Goal: Task Accomplishment & Management: Manage account settings

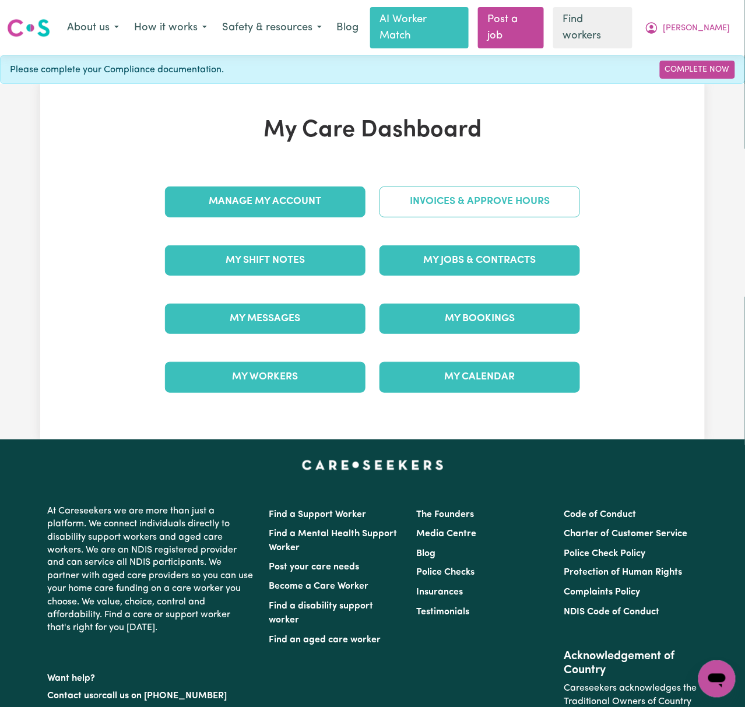
click at [541, 201] on link "Invoices & Approve Hours" at bounding box center [480, 202] width 201 height 30
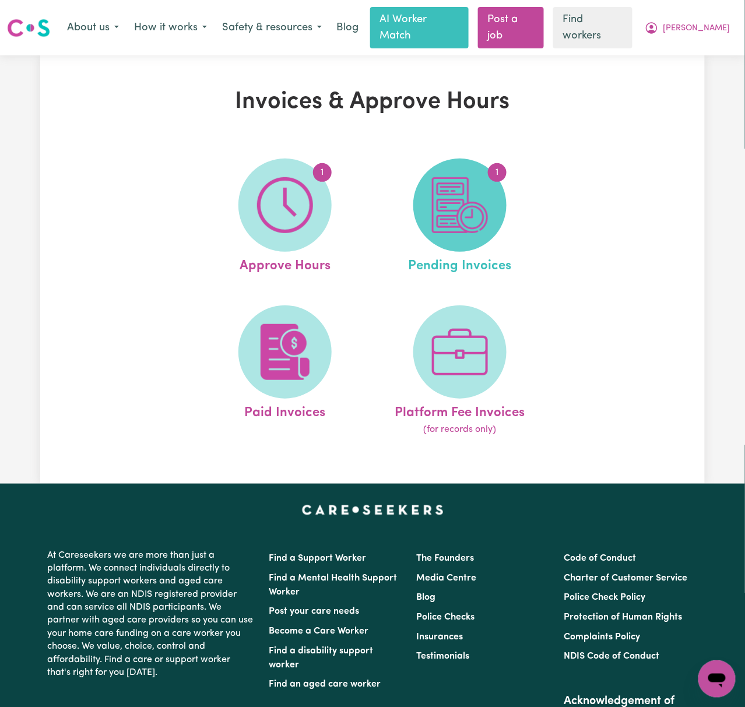
click at [469, 192] on img at bounding box center [460, 205] width 56 height 56
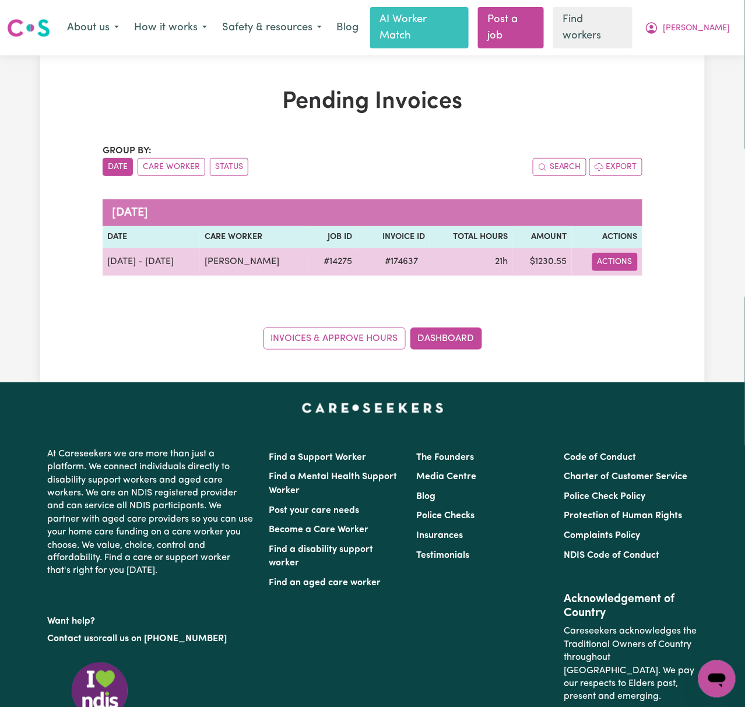
click at [607, 253] on button "Actions" at bounding box center [614, 262] width 45 height 18
click at [644, 278] on link "Download Invoice" at bounding box center [648, 289] width 107 height 23
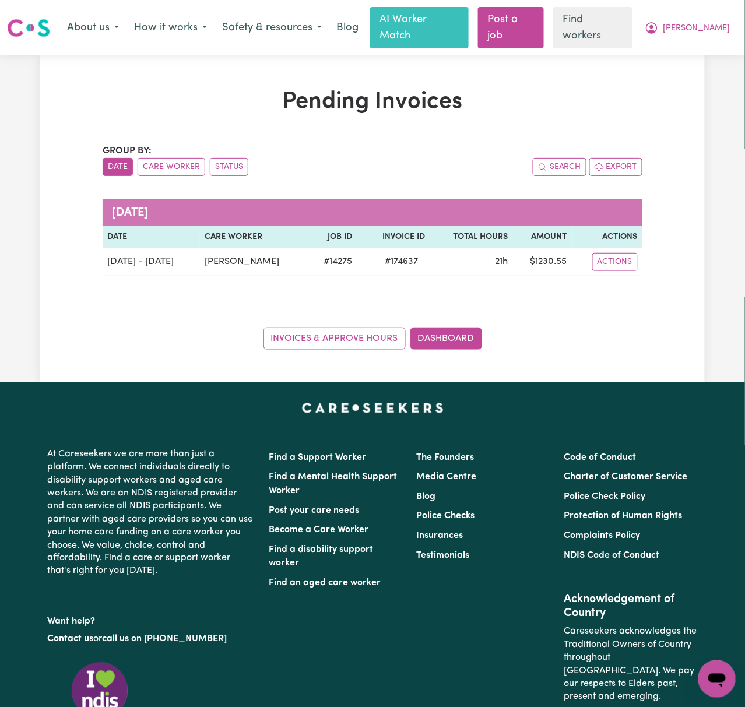
click at [691, 89] on div "Pending Invoices Group by: Date Care Worker Status Search Export [DATE] Date Ca…" at bounding box center [372, 219] width 665 height 262
click at [722, 22] on span "[PERSON_NAME]" at bounding box center [696, 28] width 67 height 13
click at [725, 43] on link "My Dashboard" at bounding box center [691, 52] width 92 height 22
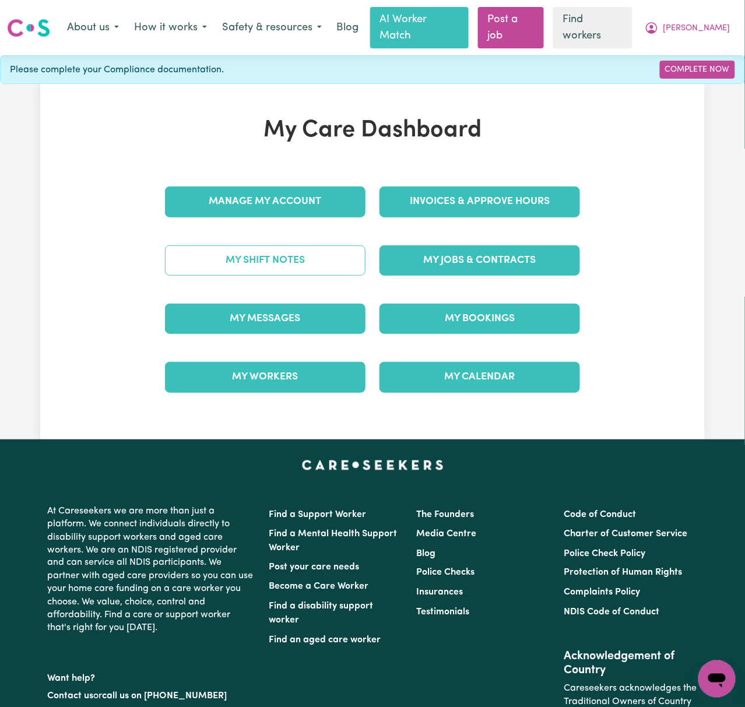
click at [300, 246] on link "My Shift Notes" at bounding box center [265, 260] width 201 height 30
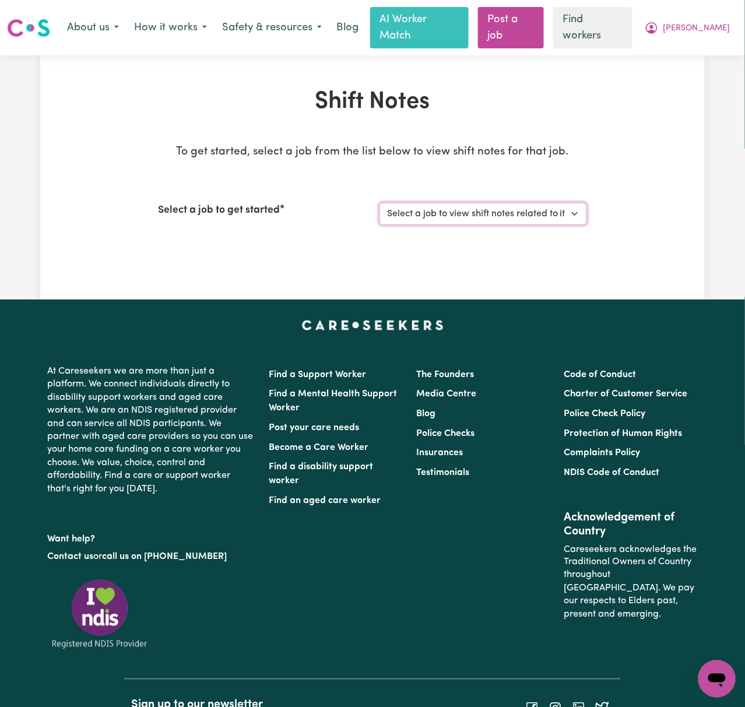
click at [518, 203] on select "Select a job to view shift notes related to it... [DEMOGRAPHIC_DATA] Support Wo…" at bounding box center [484, 214] width 208 height 22
select select "14275"
click at [380, 203] on select "Select a job to view shift notes related to it... [DEMOGRAPHIC_DATA] Support Wo…" at bounding box center [484, 214] width 208 height 22
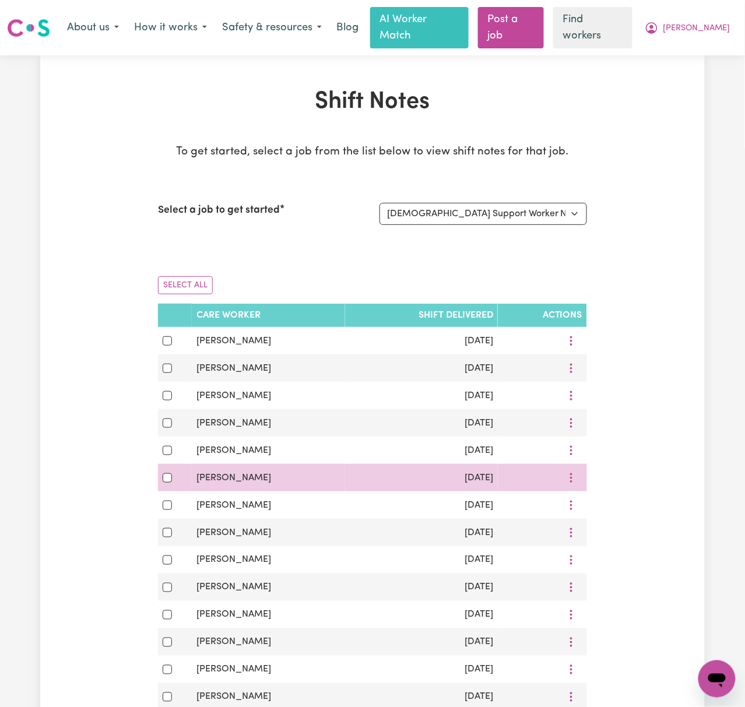
click at [538, 469] on div at bounding box center [543, 478] width 80 height 18
click at [166, 473] on input "checkbox" at bounding box center [167, 477] width 9 height 9
click at [574, 469] on button "More options" at bounding box center [571, 478] width 22 height 18
click at [585, 501] on span "View Shift Note" at bounding box center [615, 505] width 64 height 9
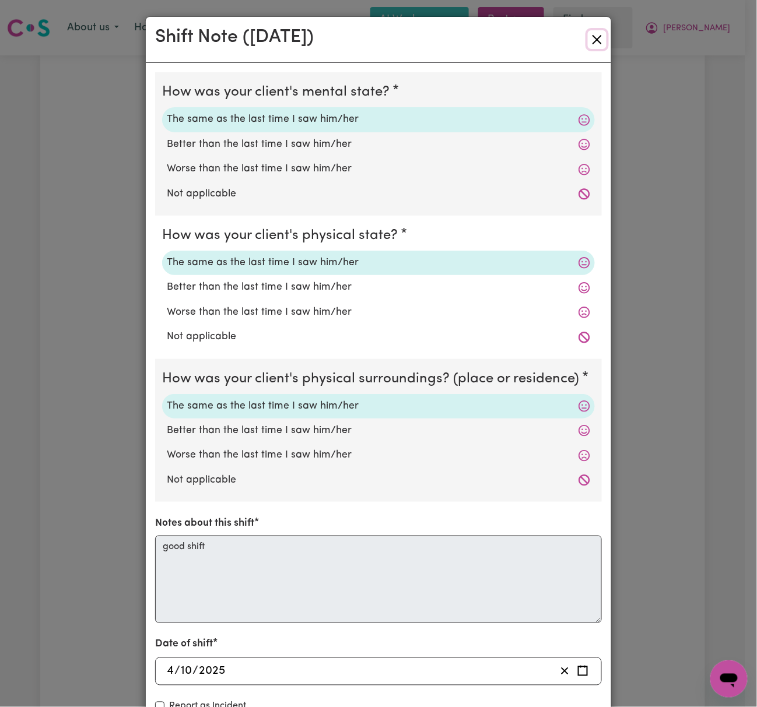
click at [590, 43] on button "Close" at bounding box center [597, 39] width 19 height 19
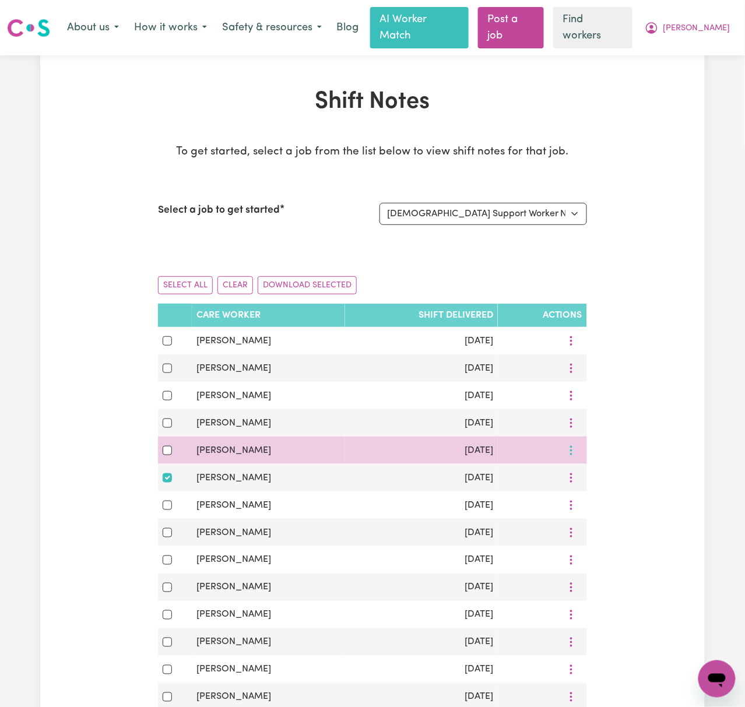
click at [572, 445] on icon "More options" at bounding box center [572, 451] width 12 height 12
click at [572, 467] on link "View Shift Note" at bounding box center [608, 478] width 96 height 23
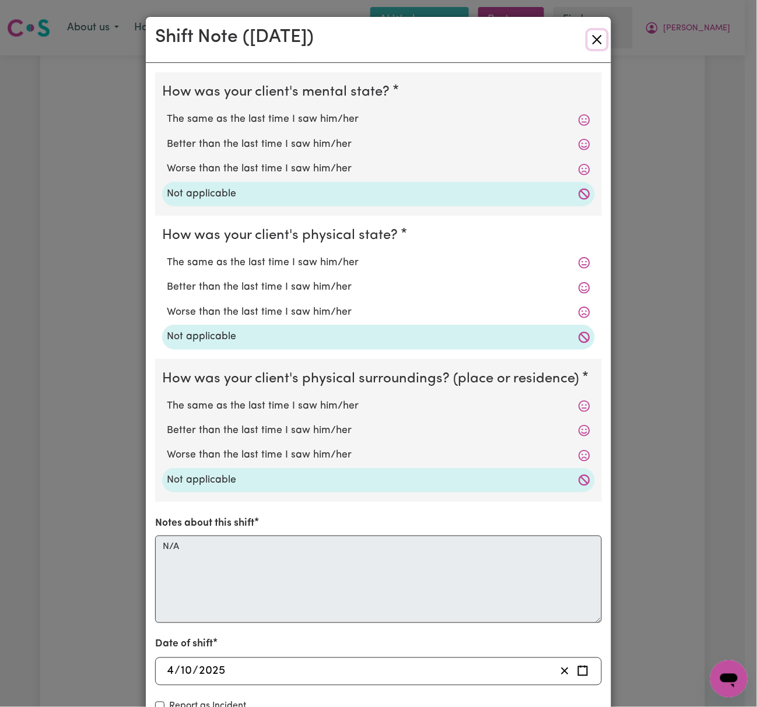
drag, startPoint x: 595, startPoint y: 42, endPoint x: 595, endPoint y: 49, distance: 7.0
click at [595, 43] on button "Close" at bounding box center [597, 39] width 19 height 19
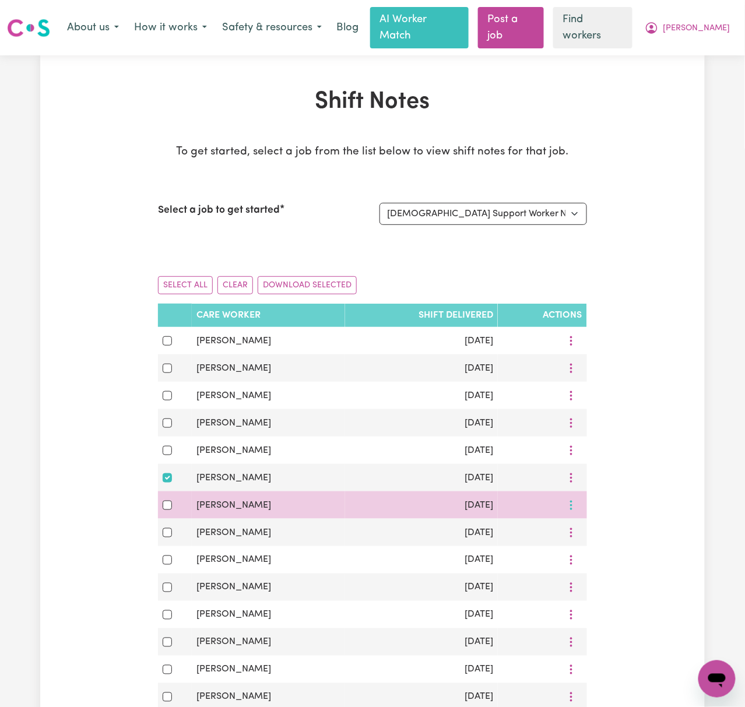
click at [574, 496] on button "More options" at bounding box center [571, 505] width 22 height 18
click at [585, 529] on span "View Shift Note" at bounding box center [615, 533] width 64 height 9
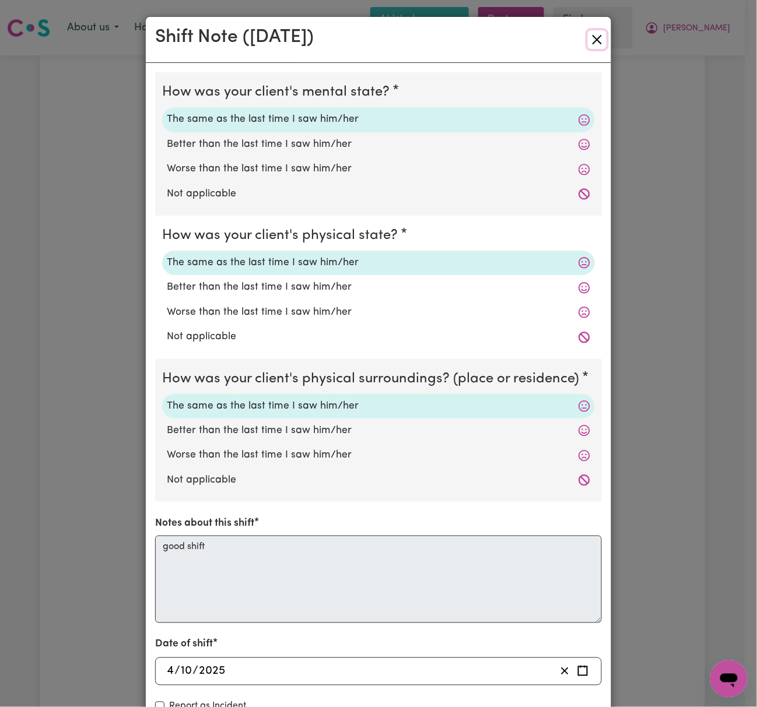
click at [596, 41] on button "Close" at bounding box center [597, 39] width 19 height 19
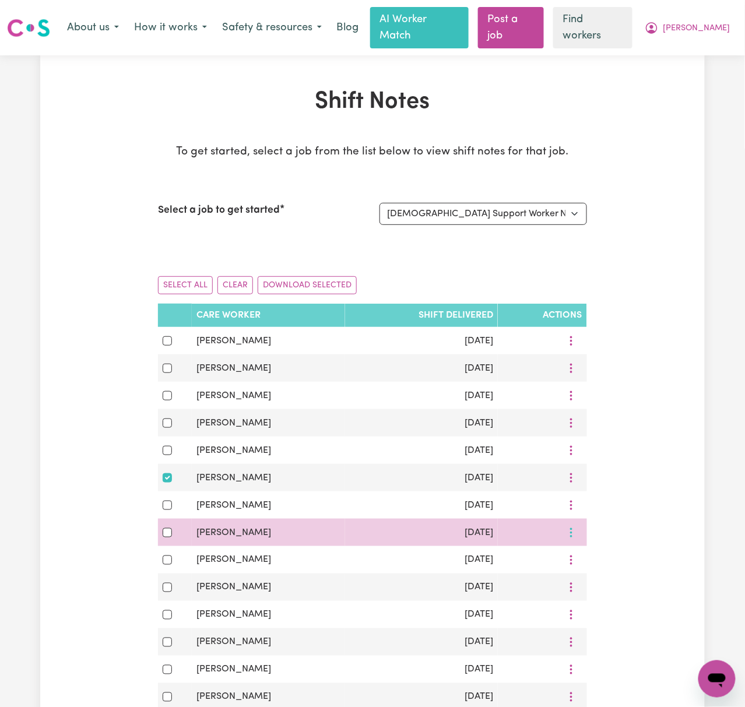
click at [571, 524] on button "More options" at bounding box center [571, 533] width 22 height 18
click at [574, 554] on span at bounding box center [573, 561] width 9 height 14
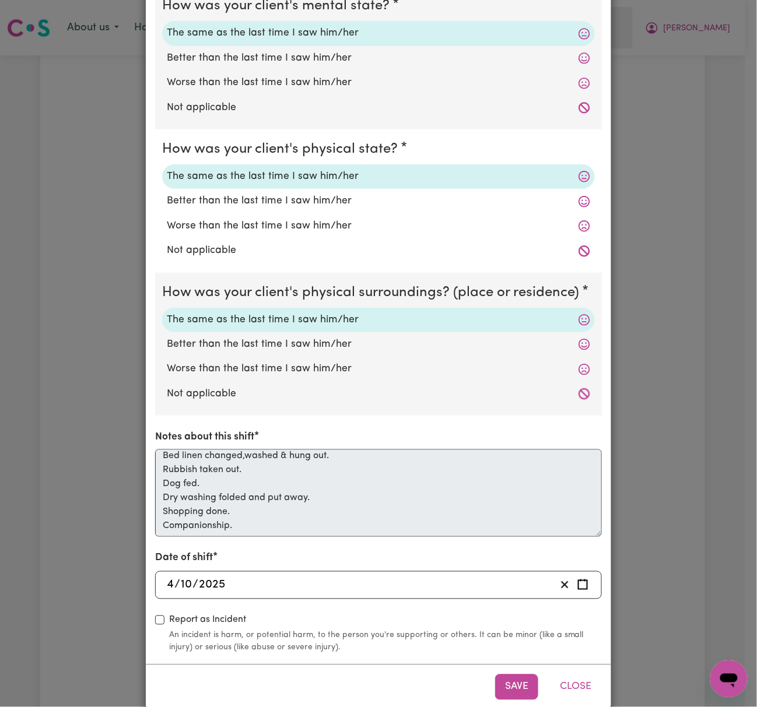
scroll to position [107, 0]
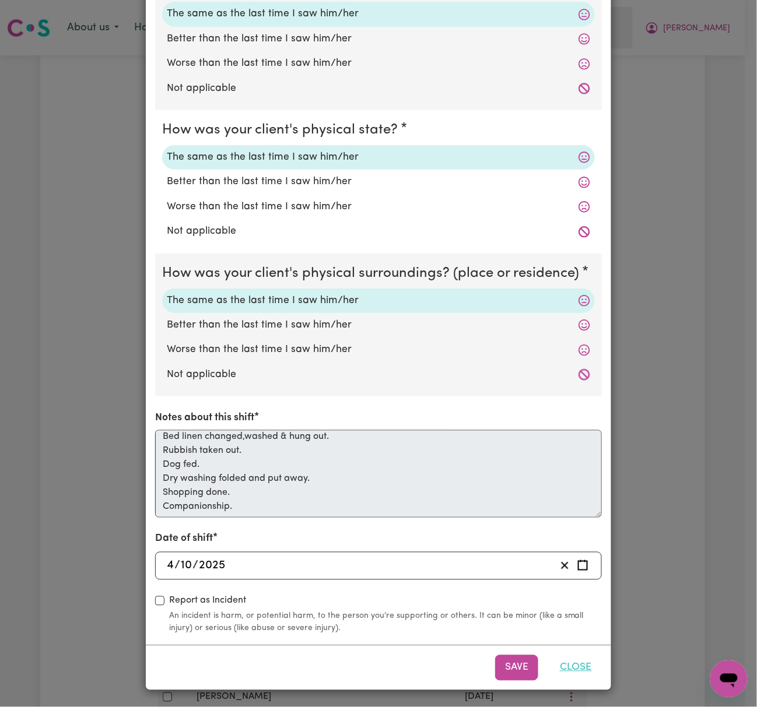
click at [563, 669] on button "Close" at bounding box center [576, 668] width 52 height 26
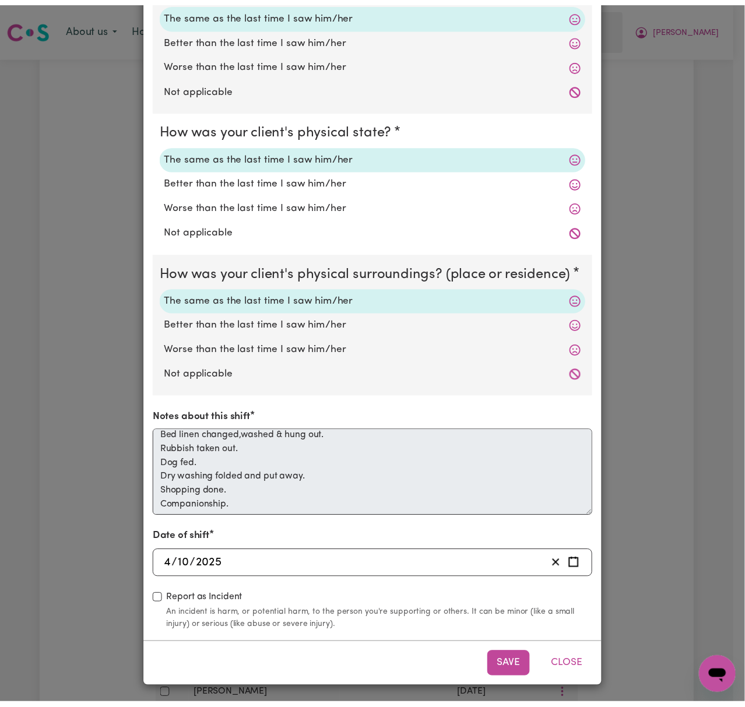
scroll to position [0, 0]
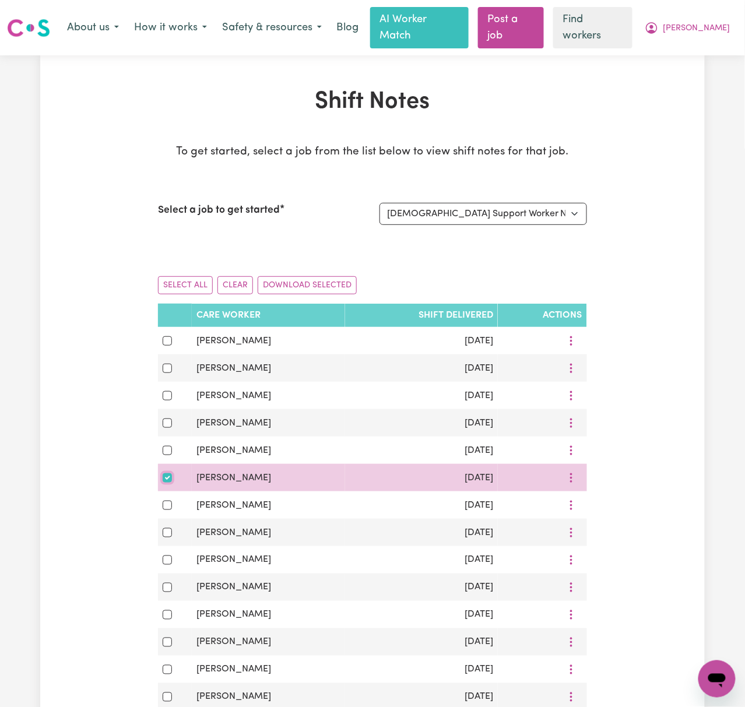
click at [167, 473] on input "checkbox" at bounding box center [167, 477] width 9 height 9
checkbox input "false"
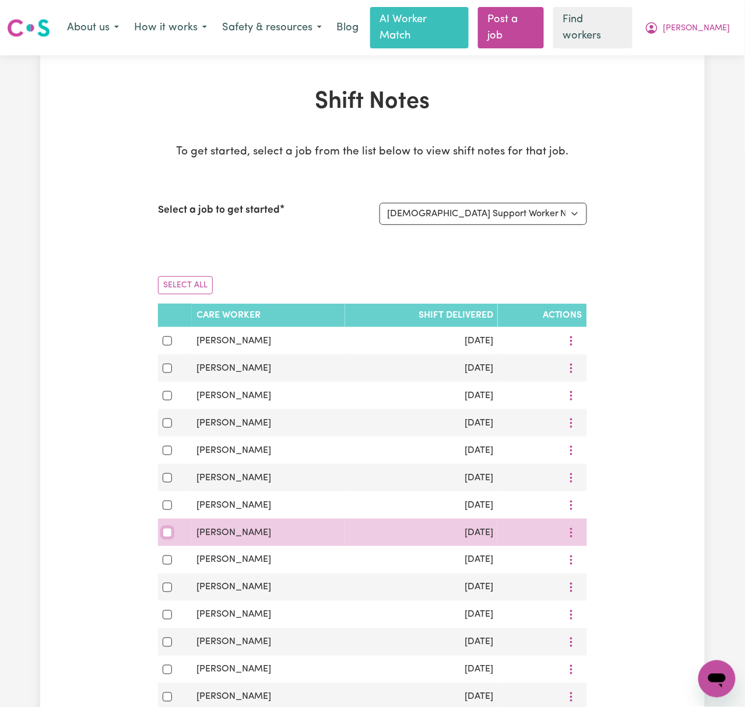
click at [163, 528] on input "checkbox" at bounding box center [167, 532] width 9 height 9
checkbox input "true"
click at [569, 527] on icon "More options" at bounding box center [572, 533] width 12 height 12
click at [578, 549] on link "View Shift Note" at bounding box center [608, 560] width 96 height 23
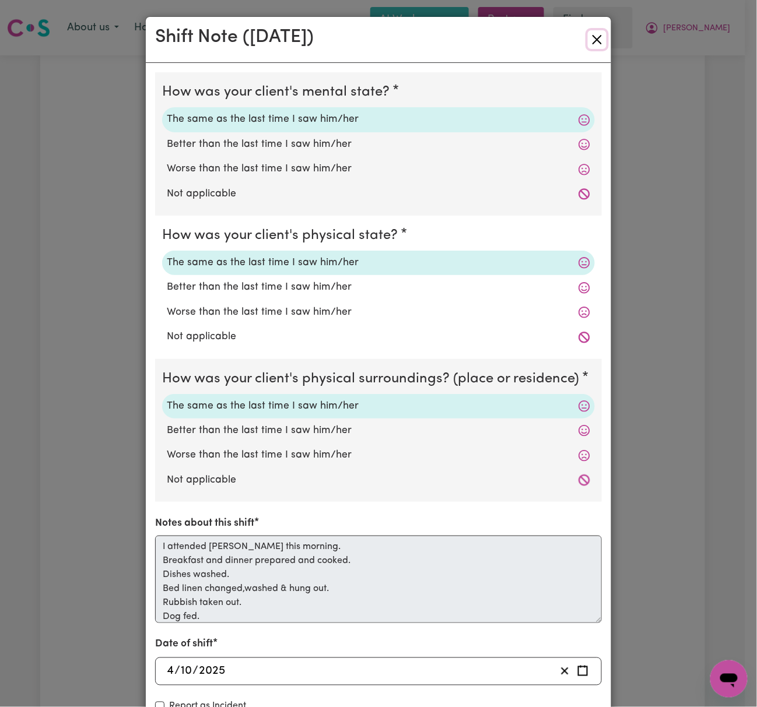
click at [592, 38] on button "Close" at bounding box center [597, 39] width 19 height 19
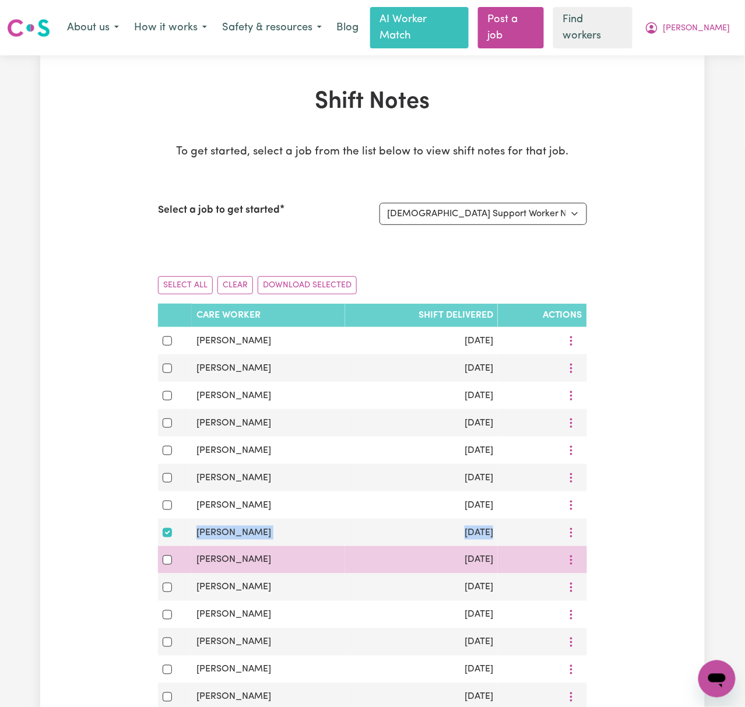
drag, startPoint x: 499, startPoint y: 526, endPoint x: 253, endPoint y: 547, distance: 246.9
click at [189, 519] on tr "[PERSON_NAME] [DATE] View Shift Note Download" at bounding box center [372, 532] width 429 height 27
copy tr "[PERSON_NAME] [DATE] View Shift Note Download"
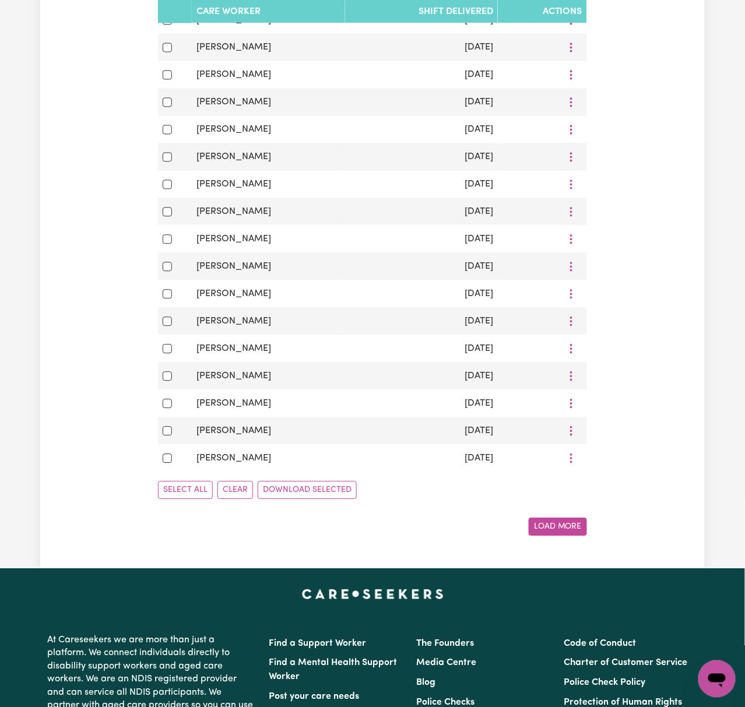
scroll to position [544, 0]
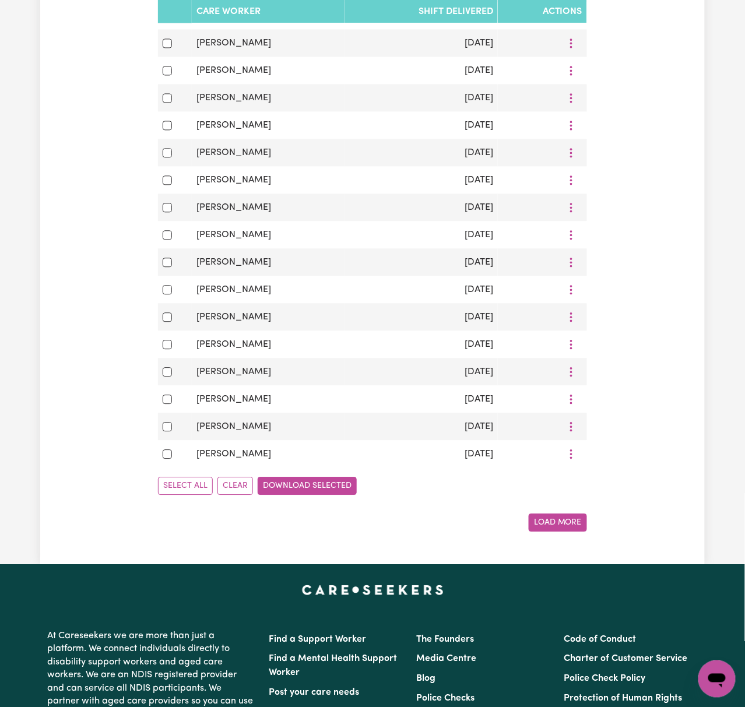
click at [300, 491] on button "Download Selected" at bounding box center [307, 486] width 99 height 18
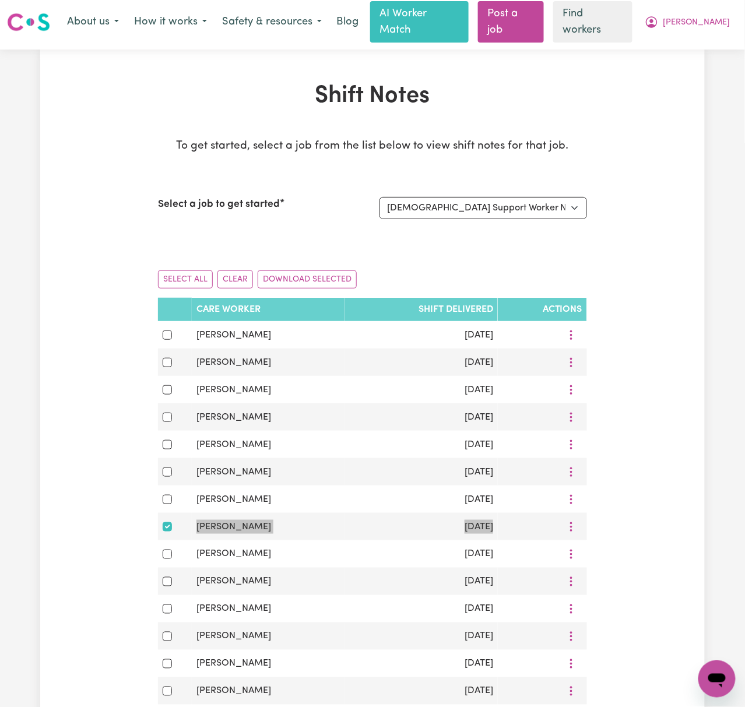
scroll to position [0, 0]
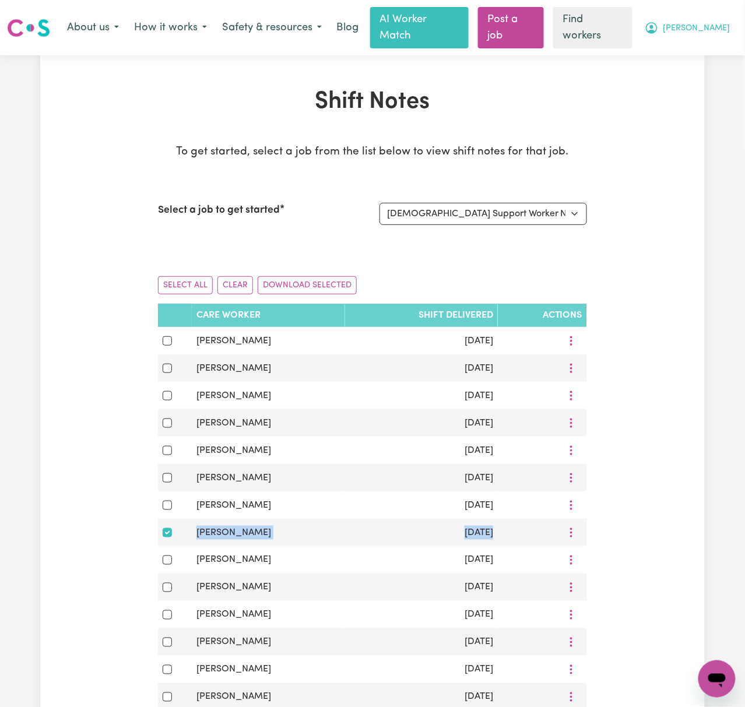
click at [724, 22] on span "[PERSON_NAME]" at bounding box center [696, 28] width 67 height 13
click at [721, 64] on link "Logout" at bounding box center [691, 75] width 92 height 22
